Goal: Use online tool/utility: Utilize a website feature to perform a specific function

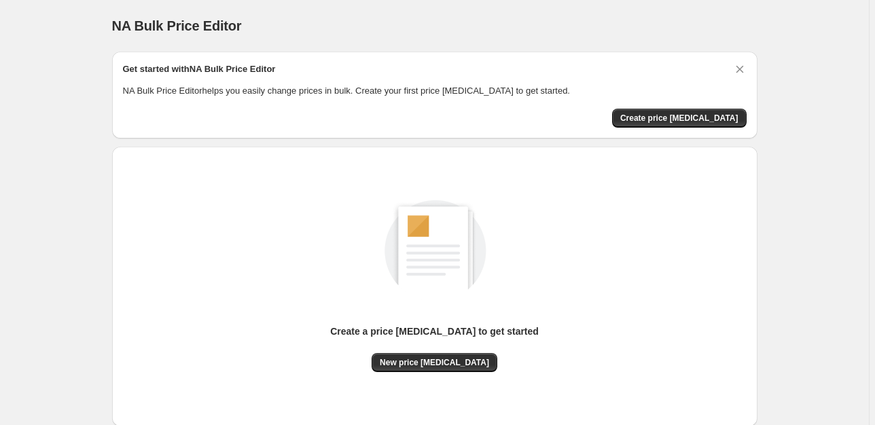
click at [777, 130] on div "NA Bulk Price Editor. This page is ready NA Bulk Price Editor Get started with …" at bounding box center [434, 255] width 869 height 510
click at [636, 147] on div "Create a price [MEDICAL_DATA] to get started New price [MEDICAL_DATA]" at bounding box center [435, 287] width 646 height 280
click at [536, 55] on div "Get started with NA Bulk Price Editor NA Bulk Price Editor helps you easily cha…" at bounding box center [435, 95] width 646 height 87
click at [723, 121] on span "Create price [MEDICAL_DATA]" at bounding box center [679, 118] width 118 height 11
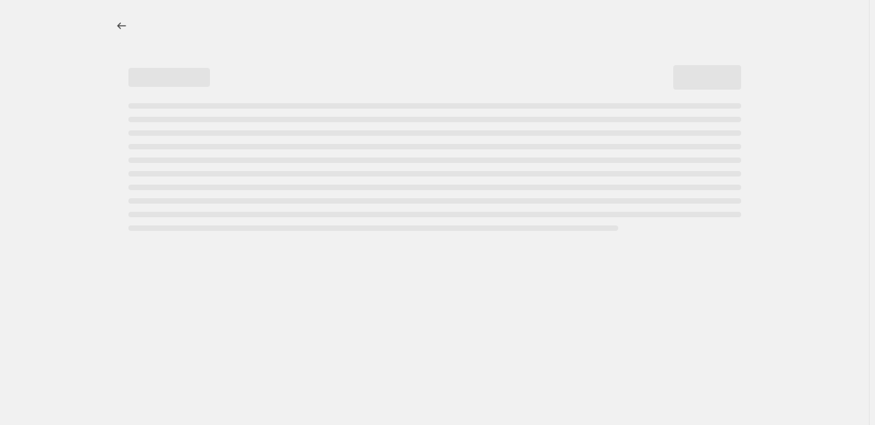
select select "percentage"
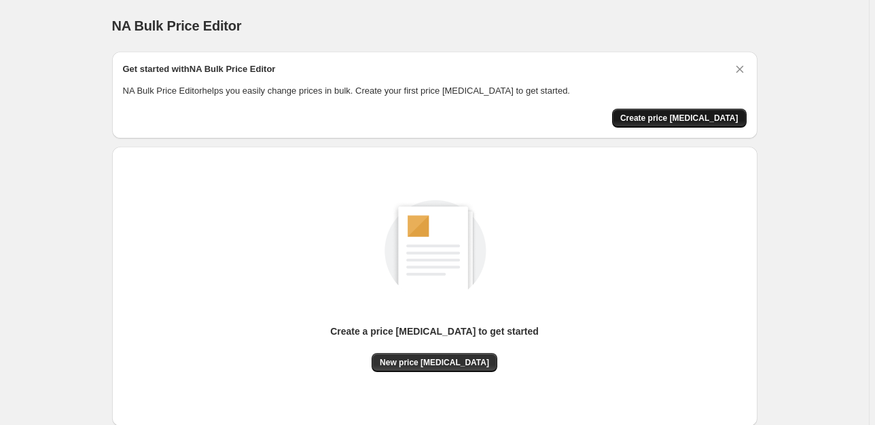
click at [665, 118] on span "Create price [MEDICAL_DATA]" at bounding box center [679, 118] width 118 height 11
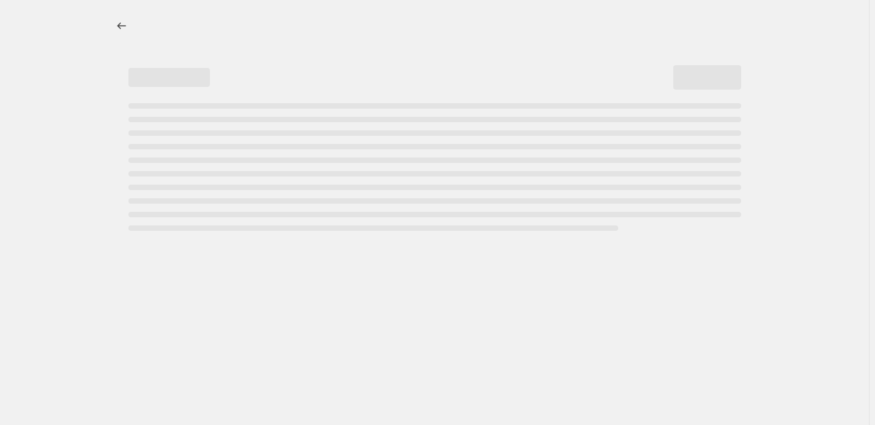
select select "percentage"
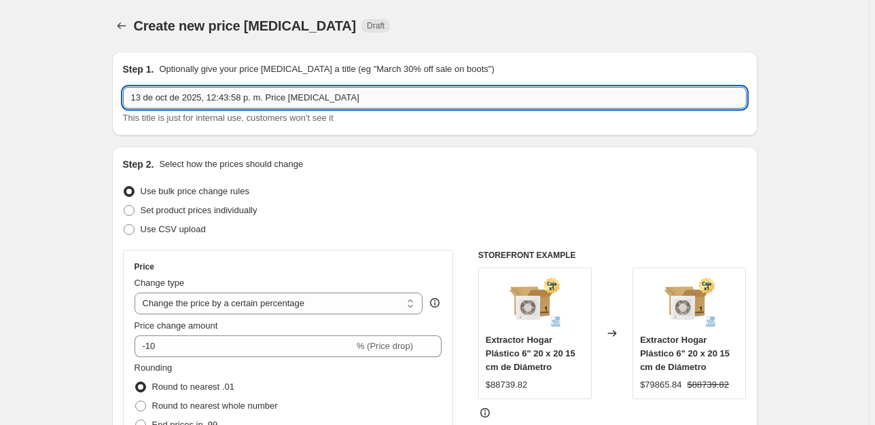
drag, startPoint x: 389, startPoint y: 100, endPoint x: 75, endPoint y: 105, distance: 314.7
click at [123, 105] on input "13 de oct de 2025, 12:43:58 p. m. Price [MEDICAL_DATA]" at bounding box center [435, 98] width 624 height 22
click at [182, 97] on input "Cambio Presios Emergancia" at bounding box center [435, 98] width 624 height 22
click at [237, 97] on input "Cambio Precios de Emergancia" at bounding box center [435, 98] width 624 height 22
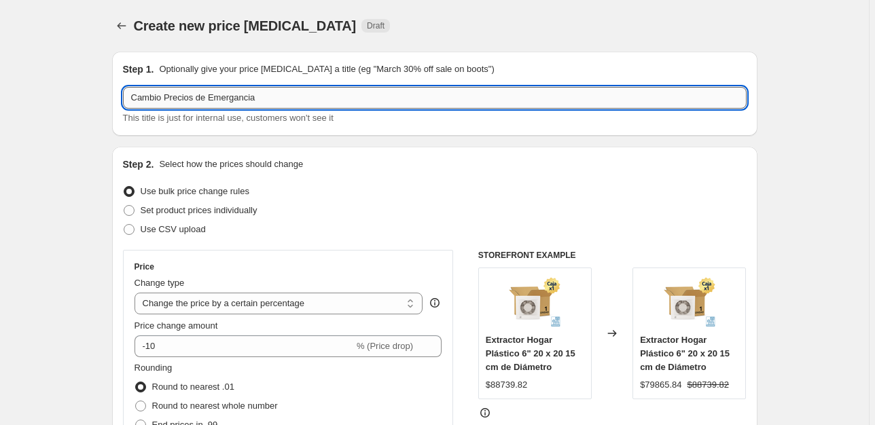
click at [237, 97] on input "Cambio Precios de Emergancia" at bounding box center [435, 98] width 624 height 22
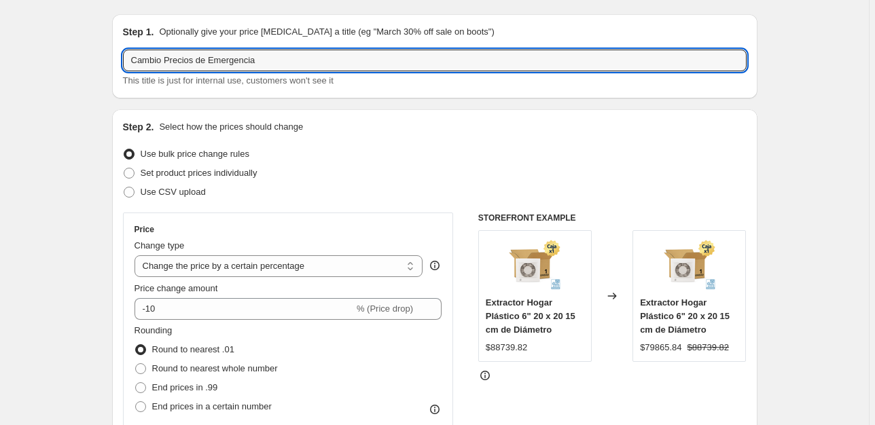
scroll to position [39, 0]
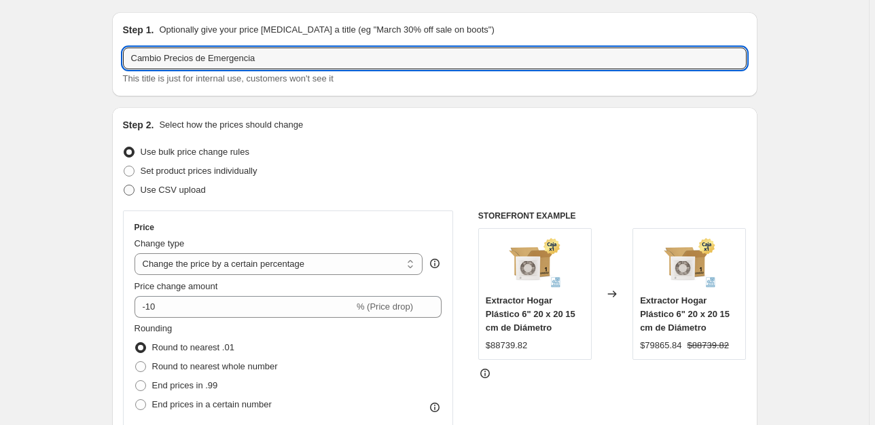
type input "Cambio Precios de Emergencia"
click at [183, 195] on span "Use CSV upload" at bounding box center [173, 190] width 65 height 10
click at [124, 186] on input "Use CSV upload" at bounding box center [124, 185] width 1 height 1
radio input "true"
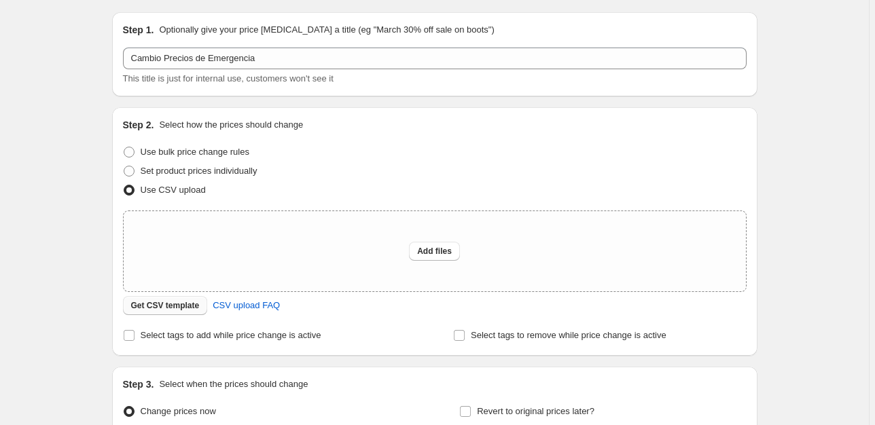
click at [173, 304] on span "Get CSV template" at bounding box center [165, 305] width 69 height 11
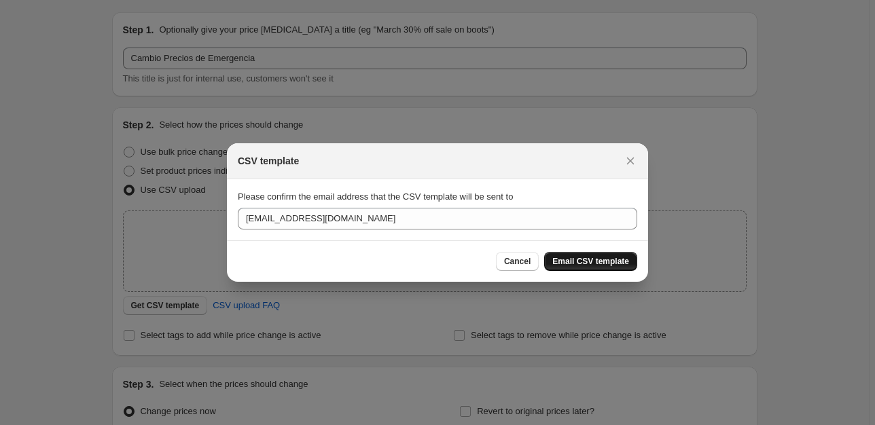
click at [571, 262] on span "Email CSV template" at bounding box center [591, 261] width 77 height 11
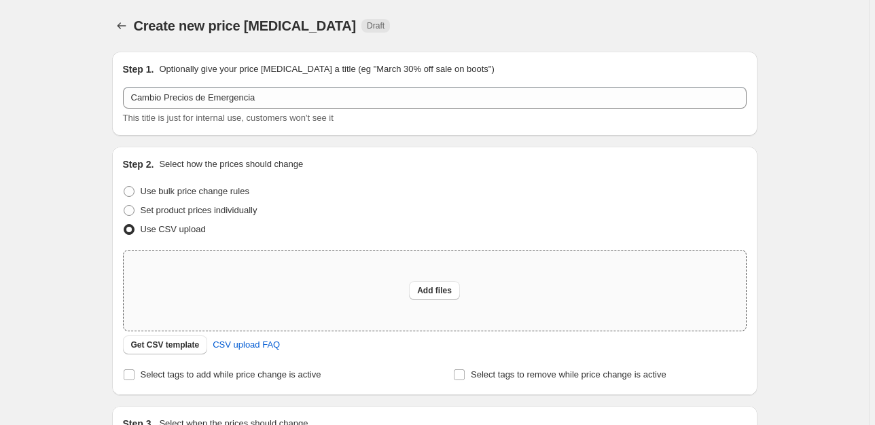
scroll to position [180, 0]
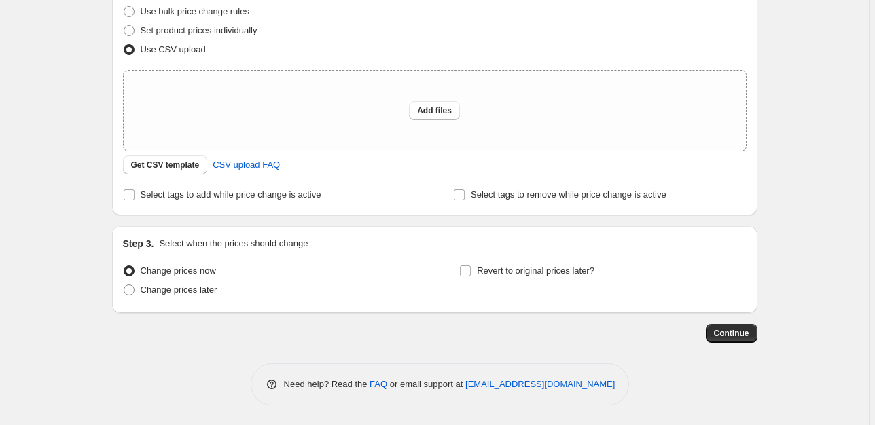
scroll to position [100, 0]
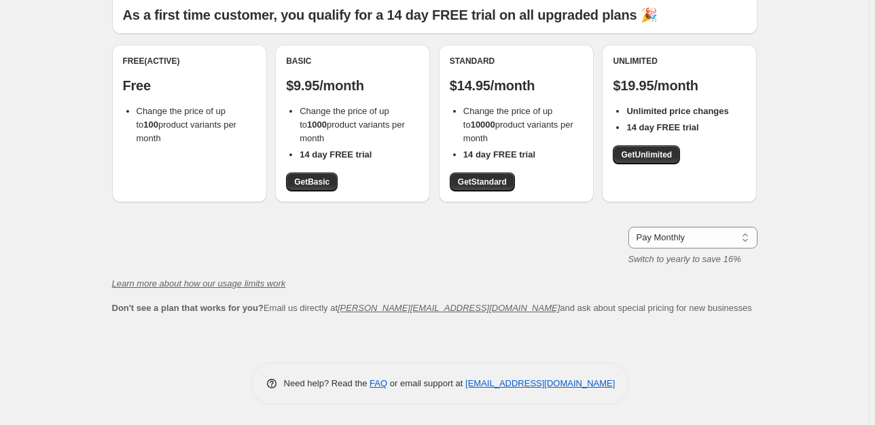
scroll to position [5, 0]
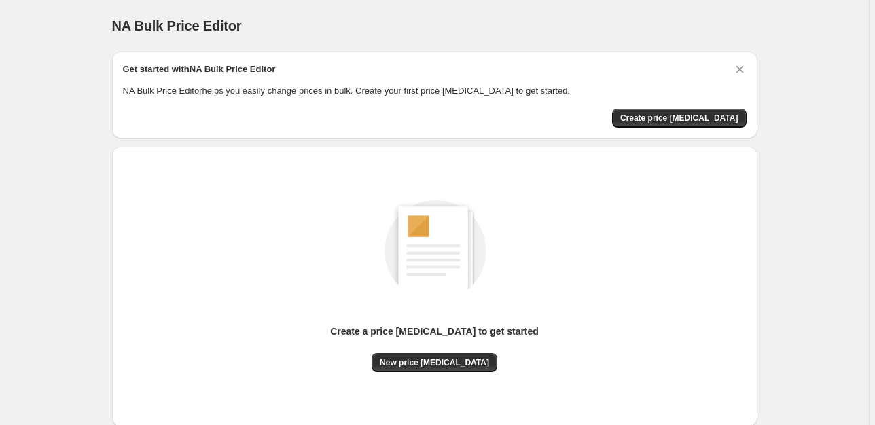
click at [711, 102] on div "Get started with NA Bulk Price Editor NA Bulk Price Editor helps you easily cha…" at bounding box center [435, 95] width 624 height 65
click at [675, 122] on span "Create price [MEDICAL_DATA]" at bounding box center [679, 118] width 118 height 11
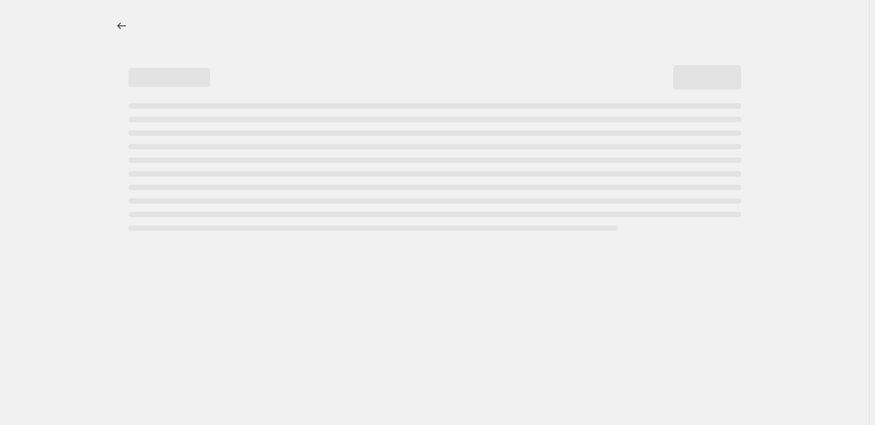
select select "percentage"
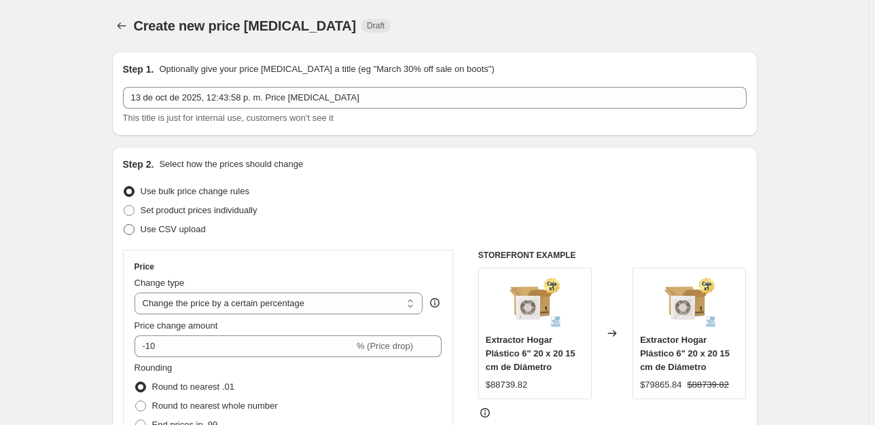
click at [175, 237] on label "Use CSV upload" at bounding box center [164, 229] width 83 height 19
click at [124, 225] on input "Use CSV upload" at bounding box center [124, 224] width 1 height 1
radio input "true"
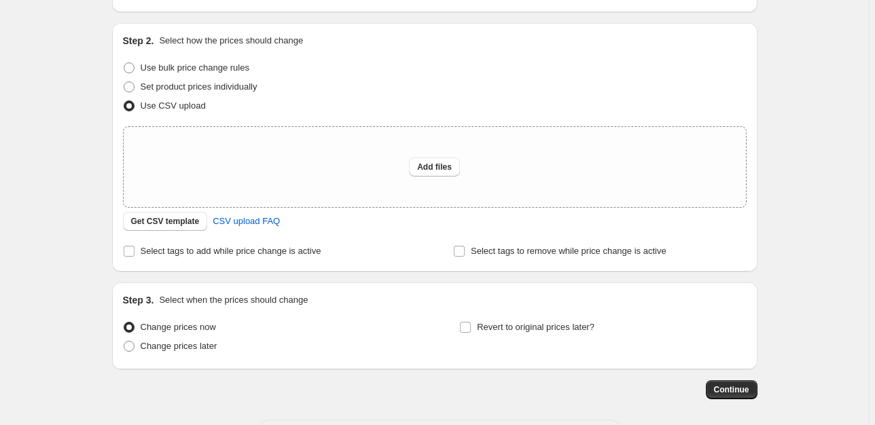
scroll to position [125, 0]
click at [443, 161] on span "Add files" at bounding box center [434, 165] width 35 height 11
type input "C:\fakepath\csv_template_user_66199.csv"
click at [439, 167] on span "Add files" at bounding box center [434, 165] width 35 height 11
type input "C:\fakepath\csv_template_user_66199.csv"
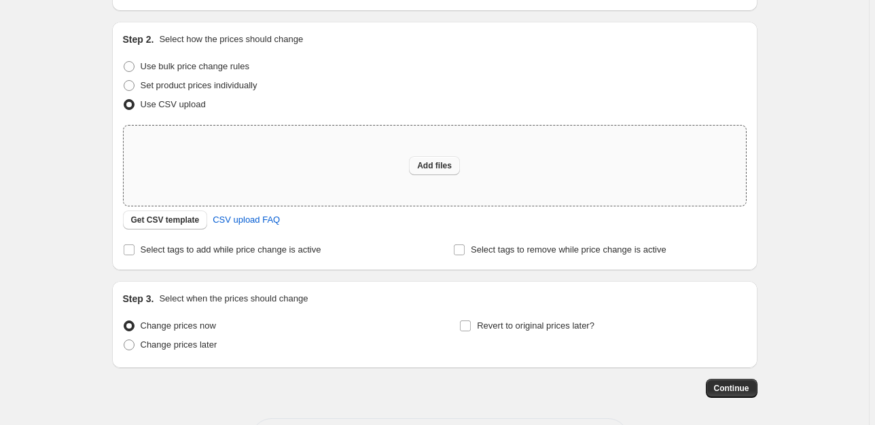
click at [425, 162] on span "Add files" at bounding box center [434, 165] width 35 height 11
type input "C:\fakepath\csv_template_user.csv"
click at [432, 181] on div "Add files" at bounding box center [435, 166] width 623 height 80
type input "C:\fakepath\csv_template_user_66199.csv"
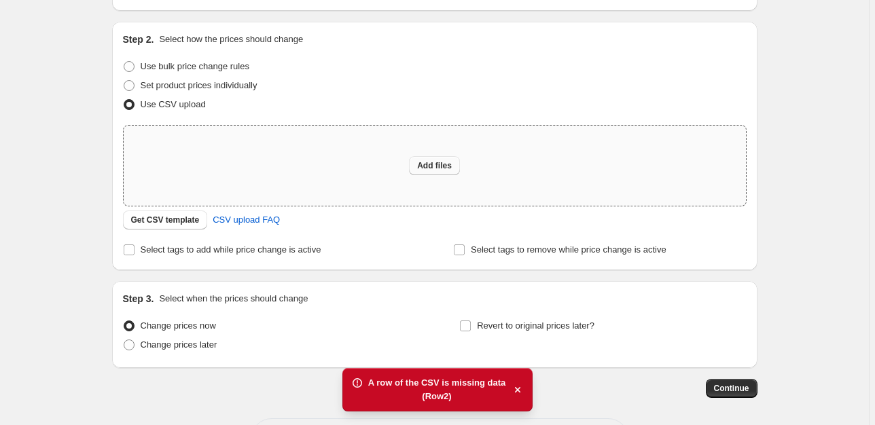
click at [446, 156] on button "Add files" at bounding box center [434, 165] width 51 height 19
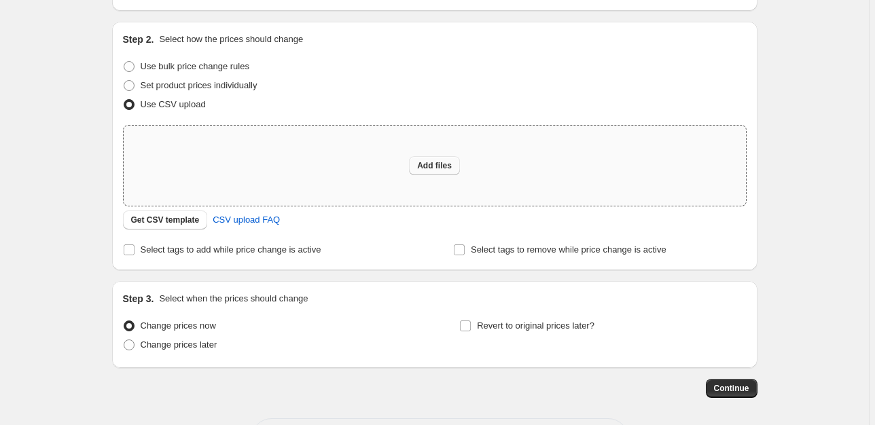
type input "C:\fakepath\csv_template_user.csv"
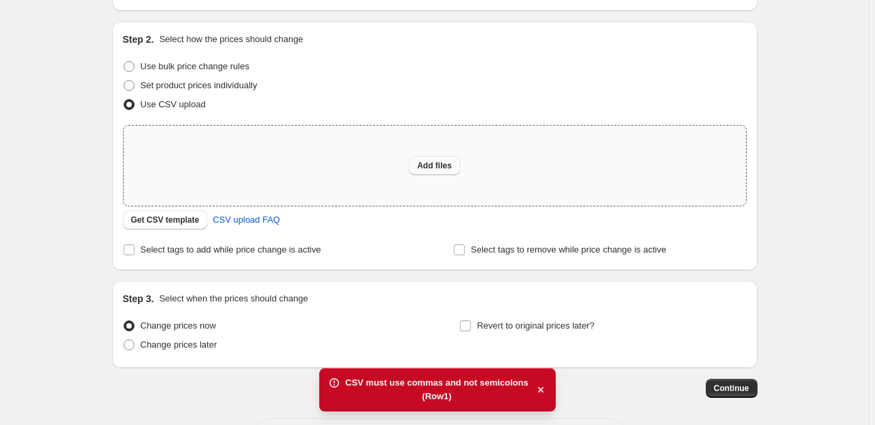
click at [452, 159] on button "Add files" at bounding box center [434, 165] width 51 height 19
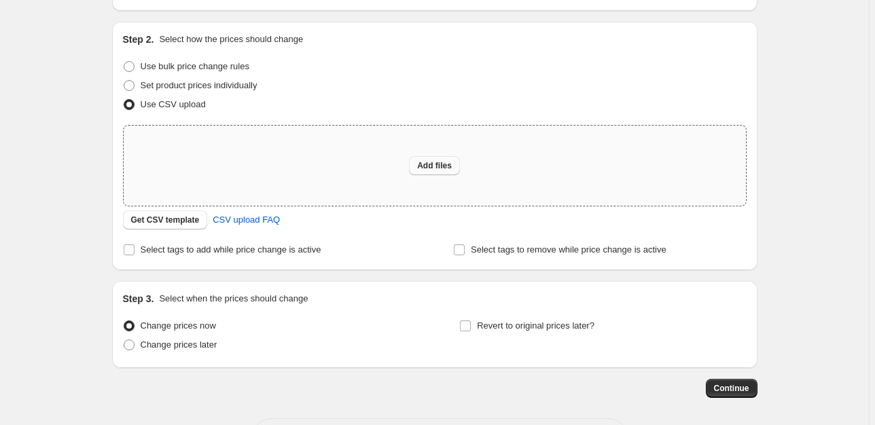
click at [455, 157] on button "Add files" at bounding box center [434, 165] width 51 height 19
type input "C:\fakepath\csv_template_user_66199.csv"
click at [431, 159] on button "Add files" at bounding box center [434, 165] width 51 height 19
type input "C:\fakepath\csv_template_user_66199.csv"
click at [452, 167] on span "Add files" at bounding box center [434, 165] width 35 height 11
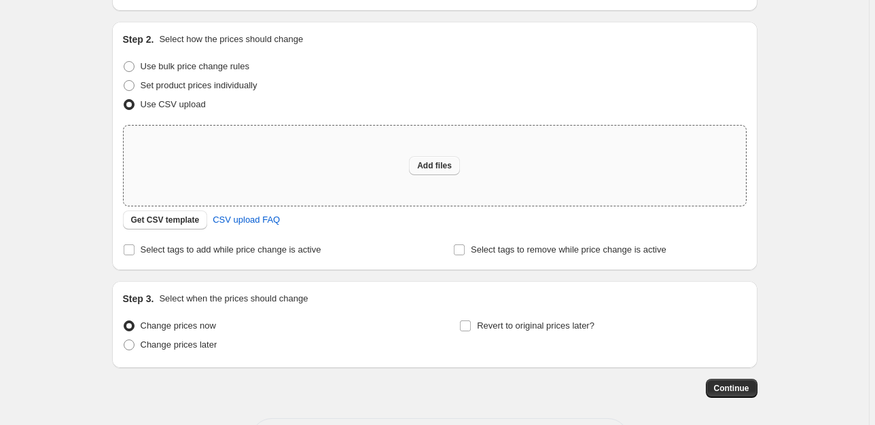
type input "C:\fakepath\csv_template_user_66199(1).xlsx"
click at [452, 162] on span "Add files" at bounding box center [434, 165] width 35 height 11
type input "C:\fakepath\csv_template_user_66199(1).xlsx"
click at [438, 162] on span "Add files" at bounding box center [434, 165] width 35 height 11
type input "C:\fakepath\csv_template_user_66199.xlsx"
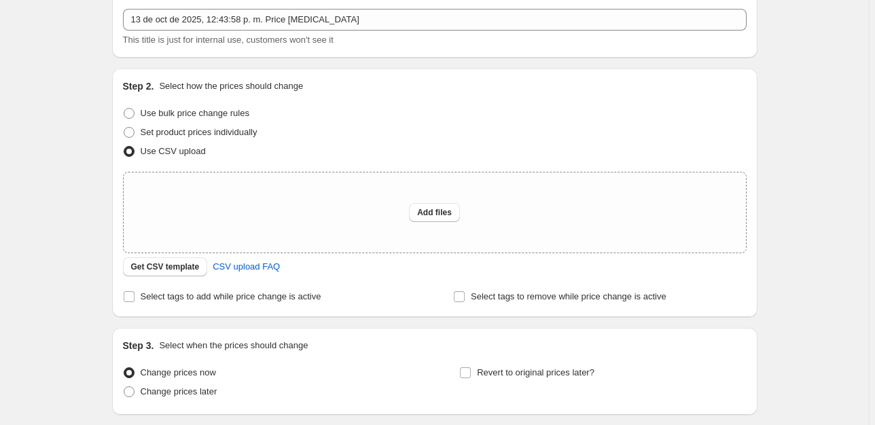
scroll to position [77, 0]
click at [442, 211] on span "Add files" at bounding box center [434, 214] width 35 height 11
type input "C:\fakepath\csv_template_user_66199.csv"
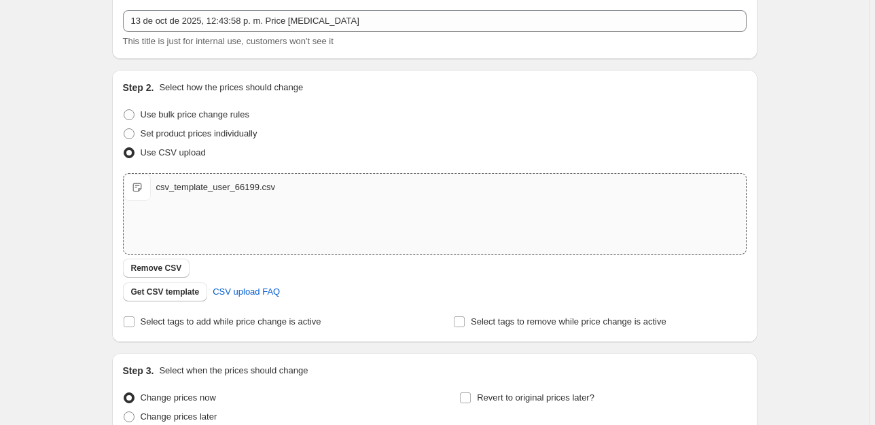
click at [229, 181] on div "csv_template_user_66199.csv" at bounding box center [216, 188] width 120 height 14
click at [150, 268] on span "Remove CSV" at bounding box center [156, 268] width 51 height 11
